Goal: Transaction & Acquisition: Purchase product/service

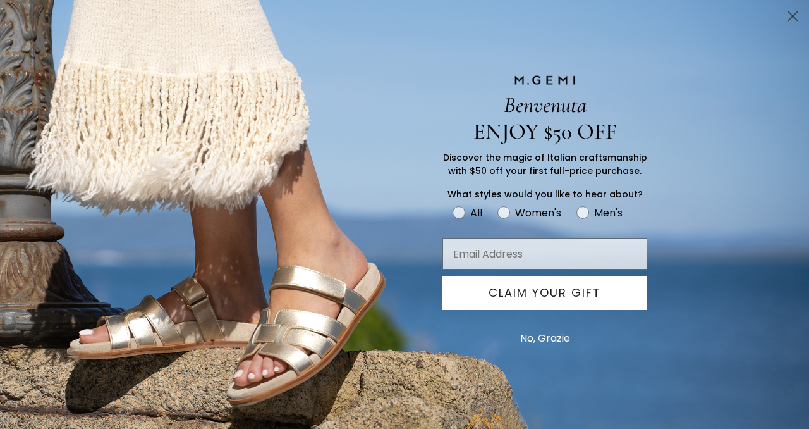
click at [793, 14] on circle "Close dialog" at bounding box center [793, 16] width 21 height 21
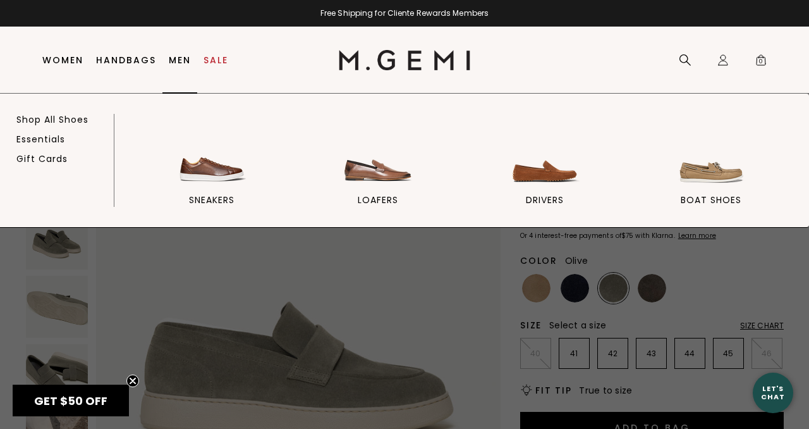
click at [182, 59] on link "Men" at bounding box center [180, 60] width 22 height 10
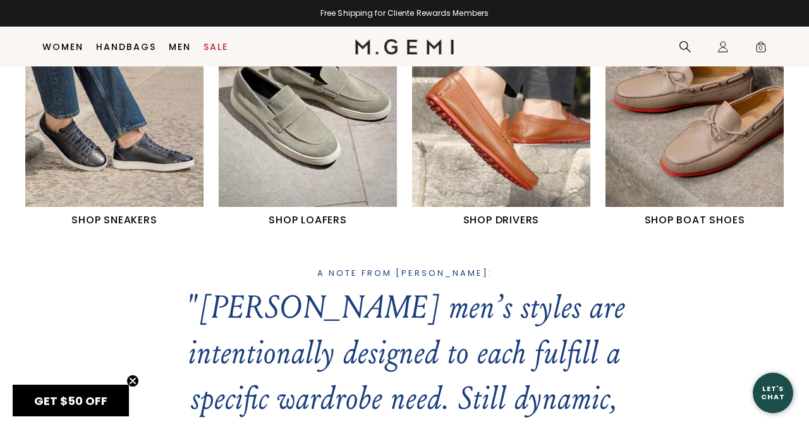
scroll to position [605, 0]
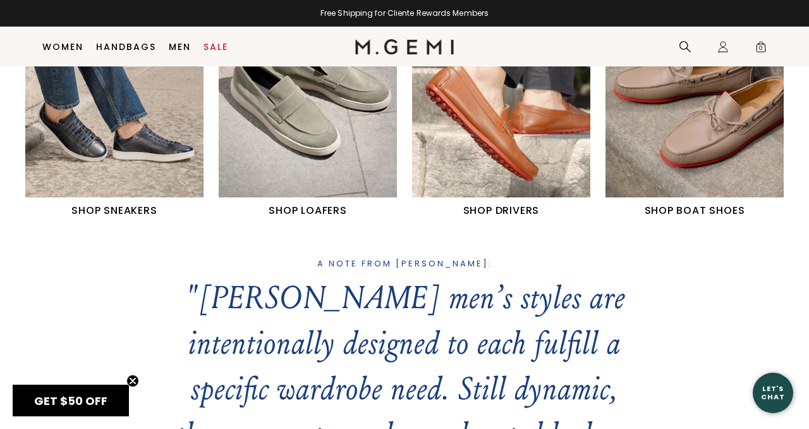
click at [312, 187] on img "2 / 4" at bounding box center [308, 85] width 178 height 223
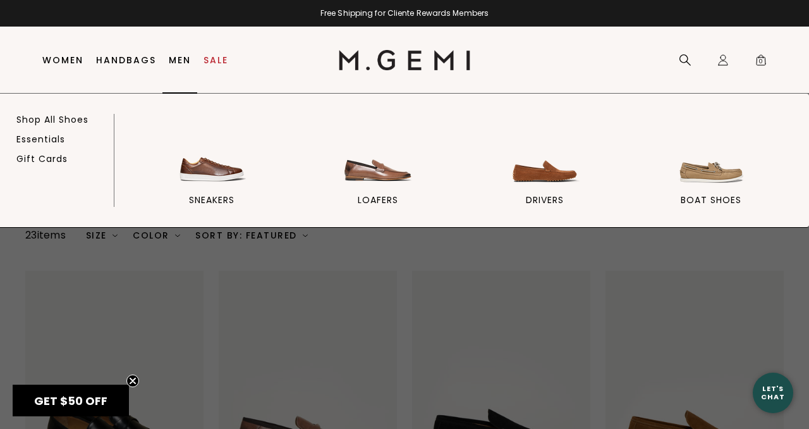
click at [174, 58] on link "Men" at bounding box center [180, 60] width 22 height 10
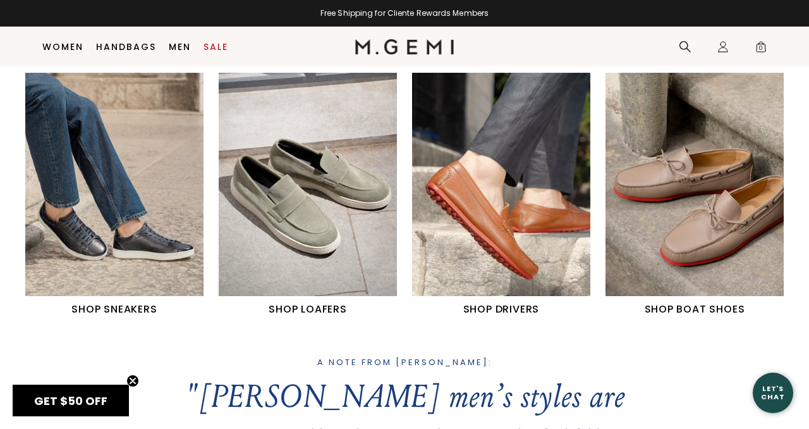
scroll to position [515, 0]
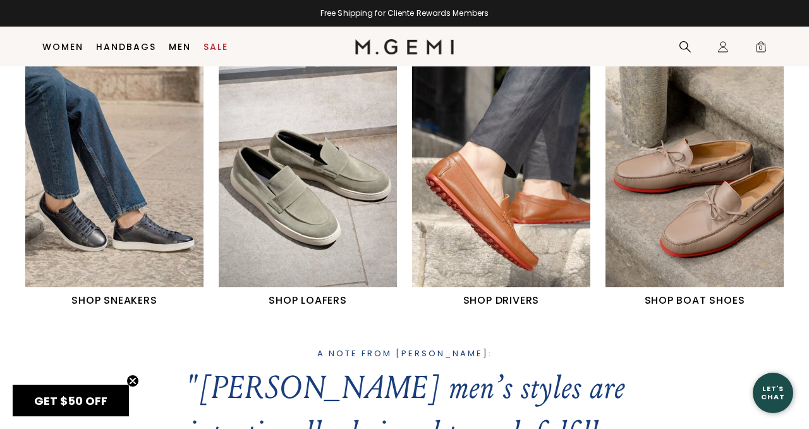
click at [132, 236] on img "1 / 4" at bounding box center [114, 175] width 178 height 223
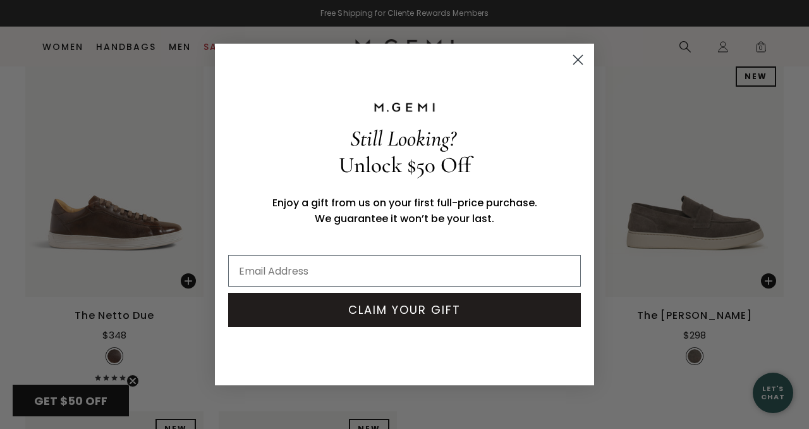
scroll to position [888, 0]
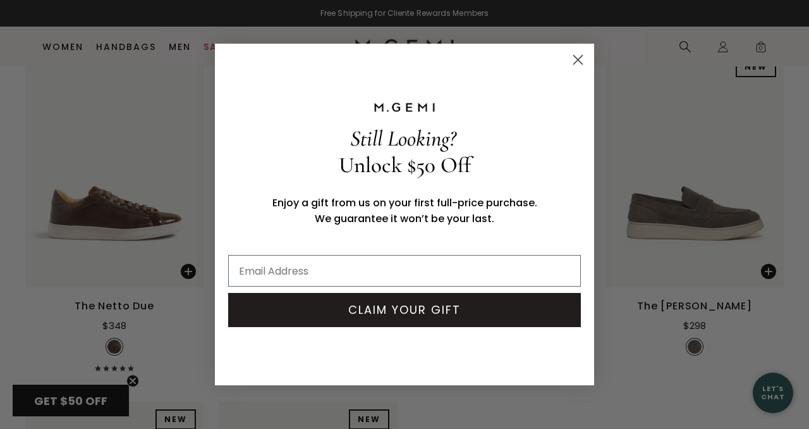
click at [578, 60] on icon "Close dialog" at bounding box center [578, 60] width 9 height 9
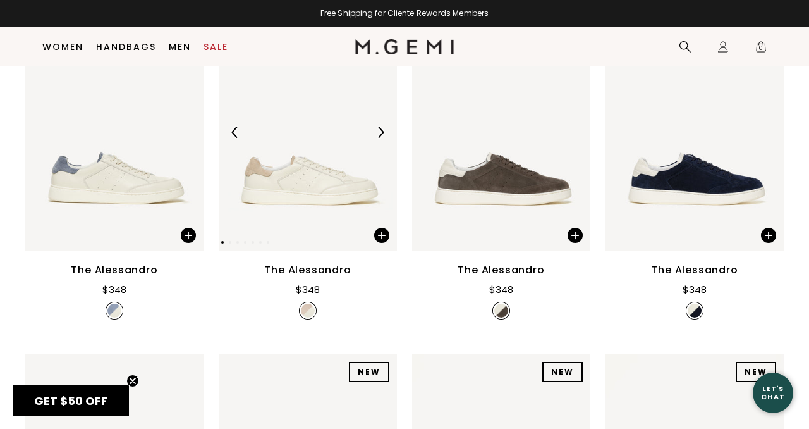
scroll to position [586, 0]
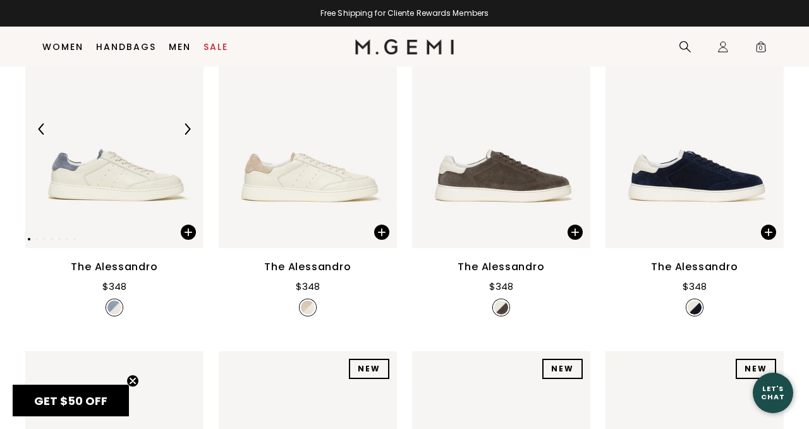
click at [141, 184] on img at bounding box center [114, 129] width 178 height 238
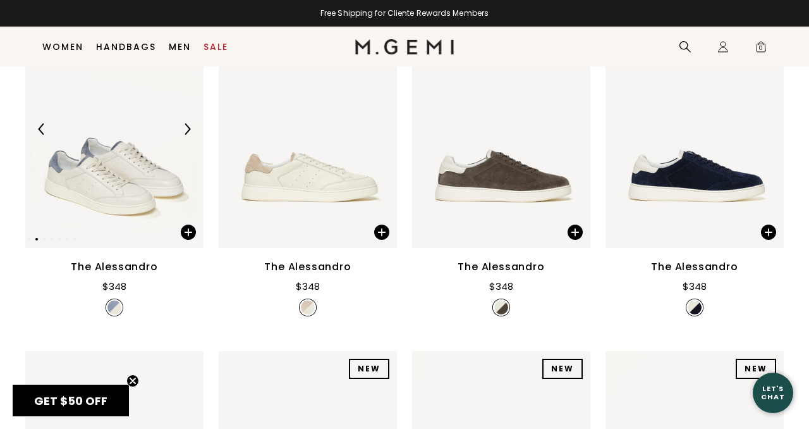
click at [120, 185] on img at bounding box center [114, 129] width 178 height 238
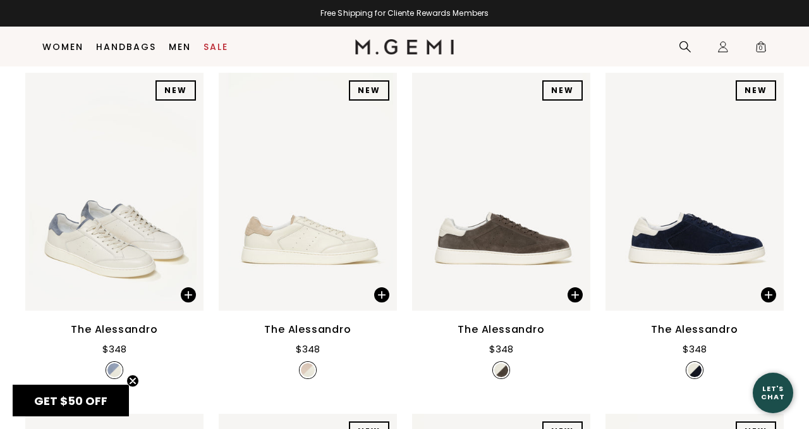
scroll to position [527, 0]
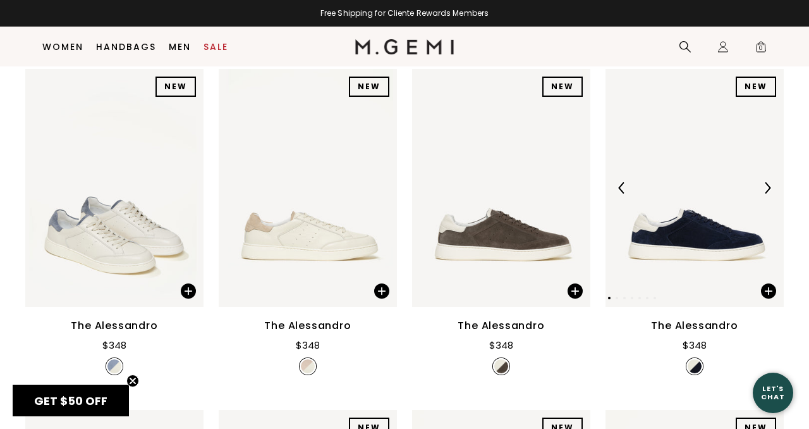
click at [702, 234] on img at bounding box center [695, 188] width 178 height 238
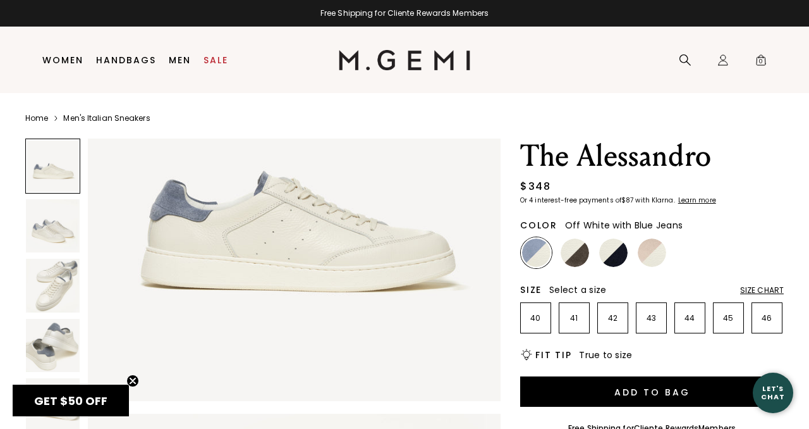
scroll to position [180, 0]
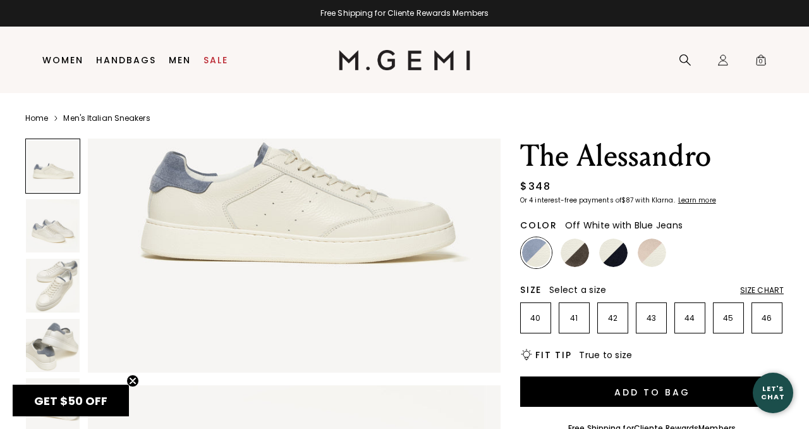
click at [56, 288] on img at bounding box center [53, 286] width 54 height 54
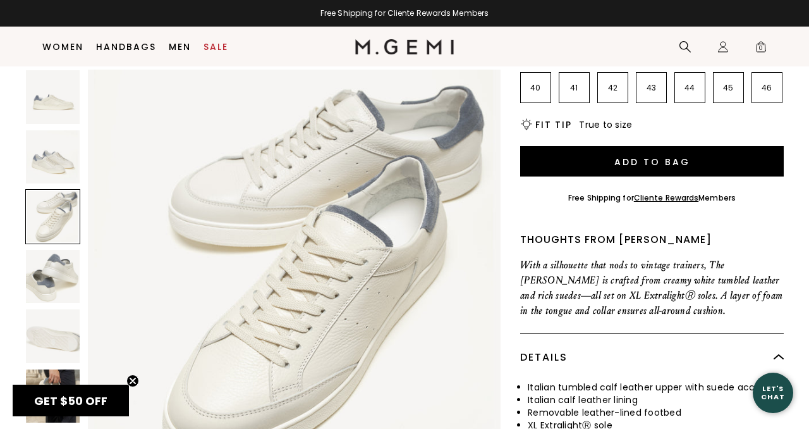
scroll to position [222, 0]
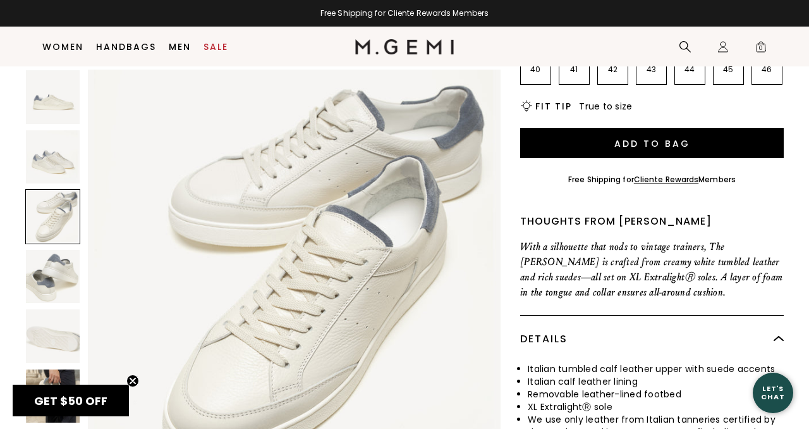
click at [53, 378] on img at bounding box center [53, 396] width 54 height 54
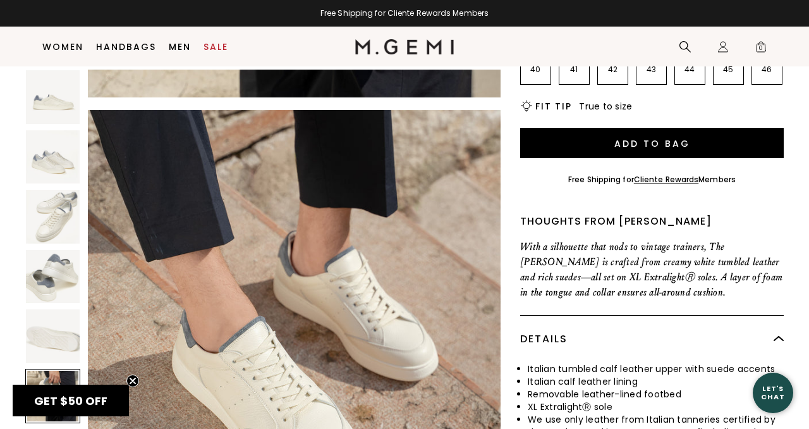
scroll to position [2568, 0]
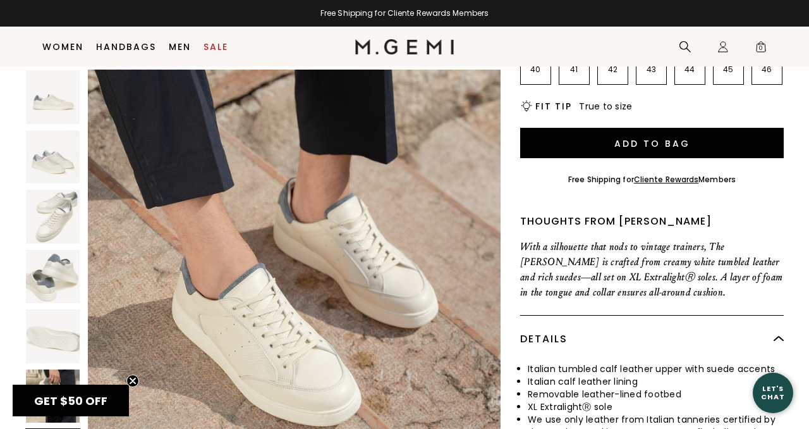
click at [50, 278] on img at bounding box center [53, 277] width 54 height 54
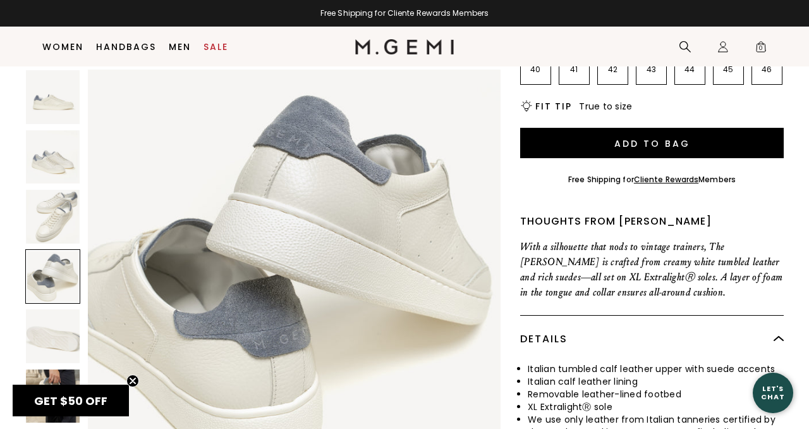
scroll to position [1278, 0]
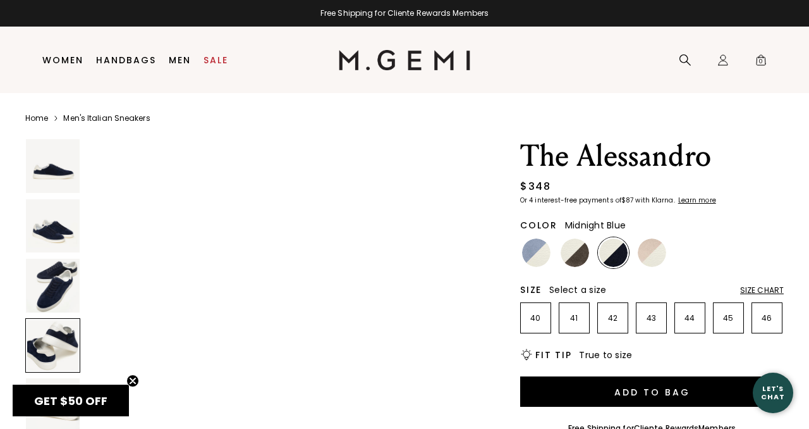
scroll to position [1456, 0]
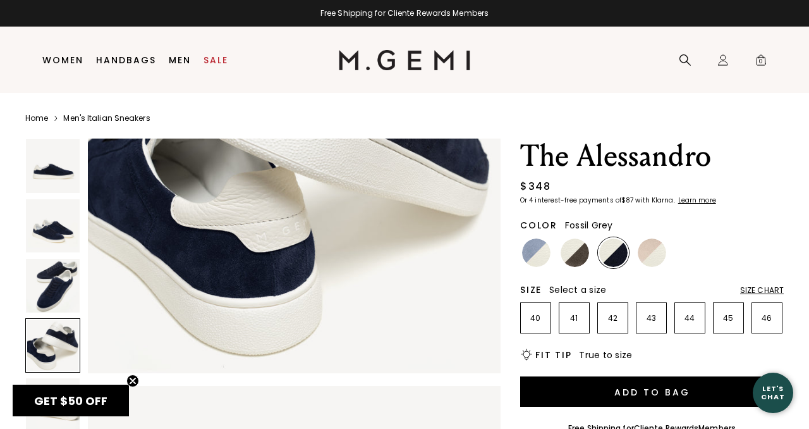
click at [577, 250] on img at bounding box center [575, 252] width 28 height 28
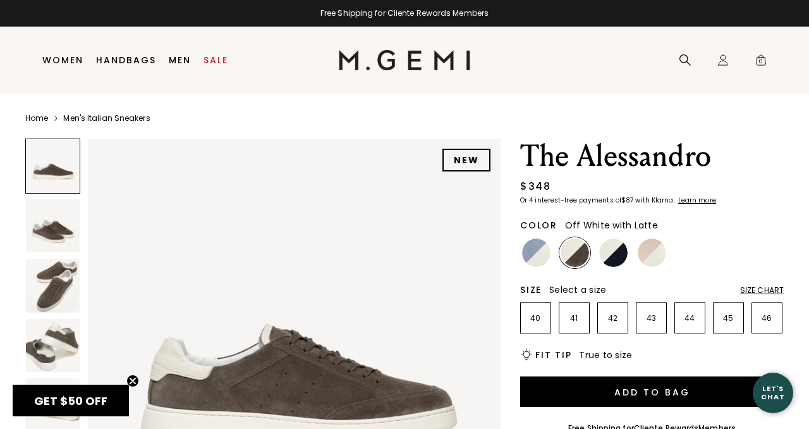
click at [650, 255] on img at bounding box center [652, 252] width 28 height 28
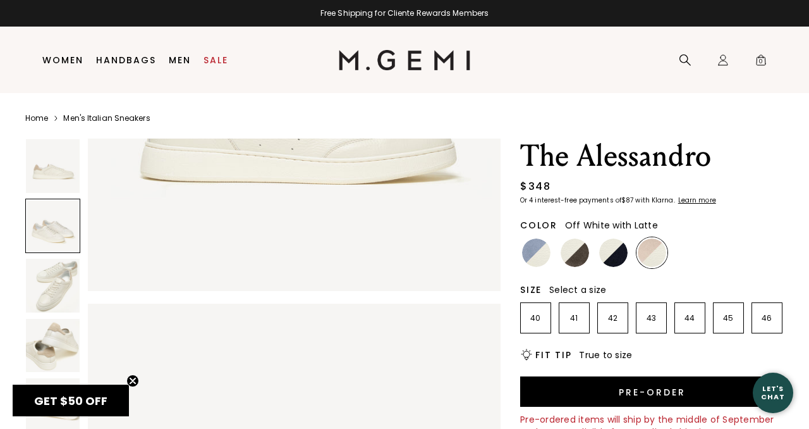
scroll to position [301, 0]
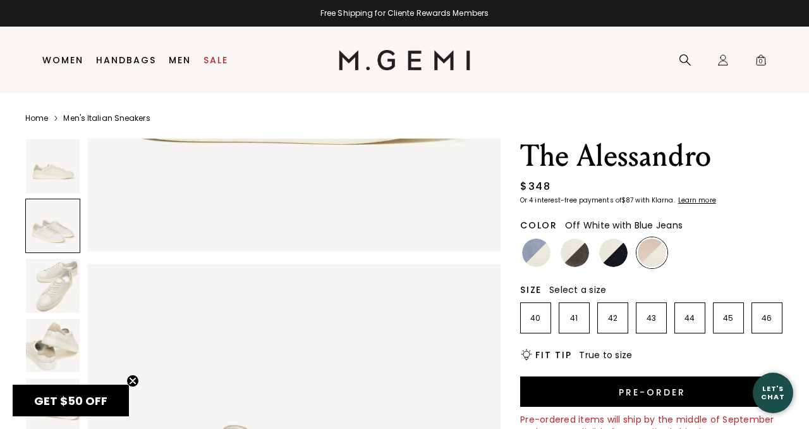
click at [536, 251] on img at bounding box center [536, 252] width 28 height 28
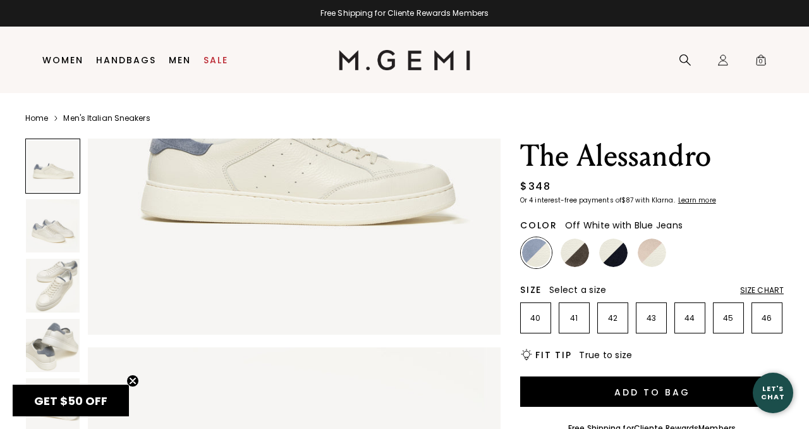
scroll to position [222, 0]
